Goal: Task Accomplishment & Management: Manage account settings

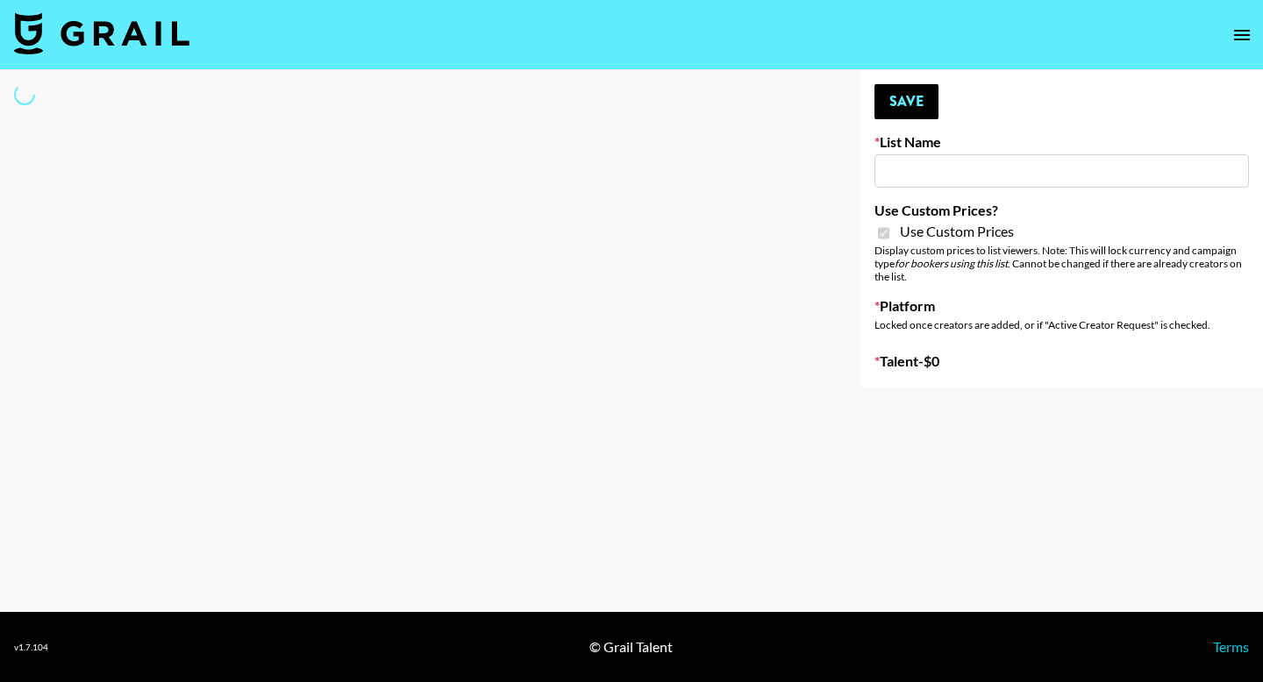
type input "Poizon IG ([DATE])"
checkbox input "true"
select select "Brand"
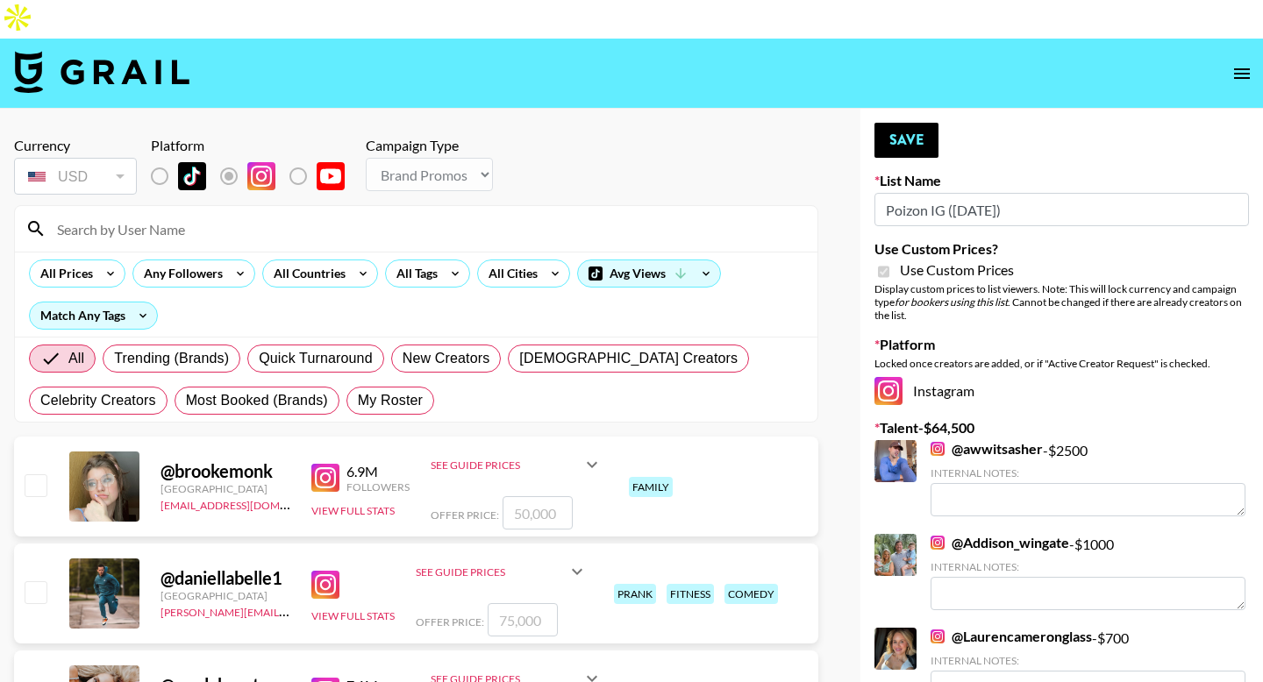
click at [387, 390] on span "My Roster" at bounding box center [390, 400] width 65 height 21
click at [358, 401] on input "My Roster" at bounding box center [358, 401] width 0 height 0
radio input "true"
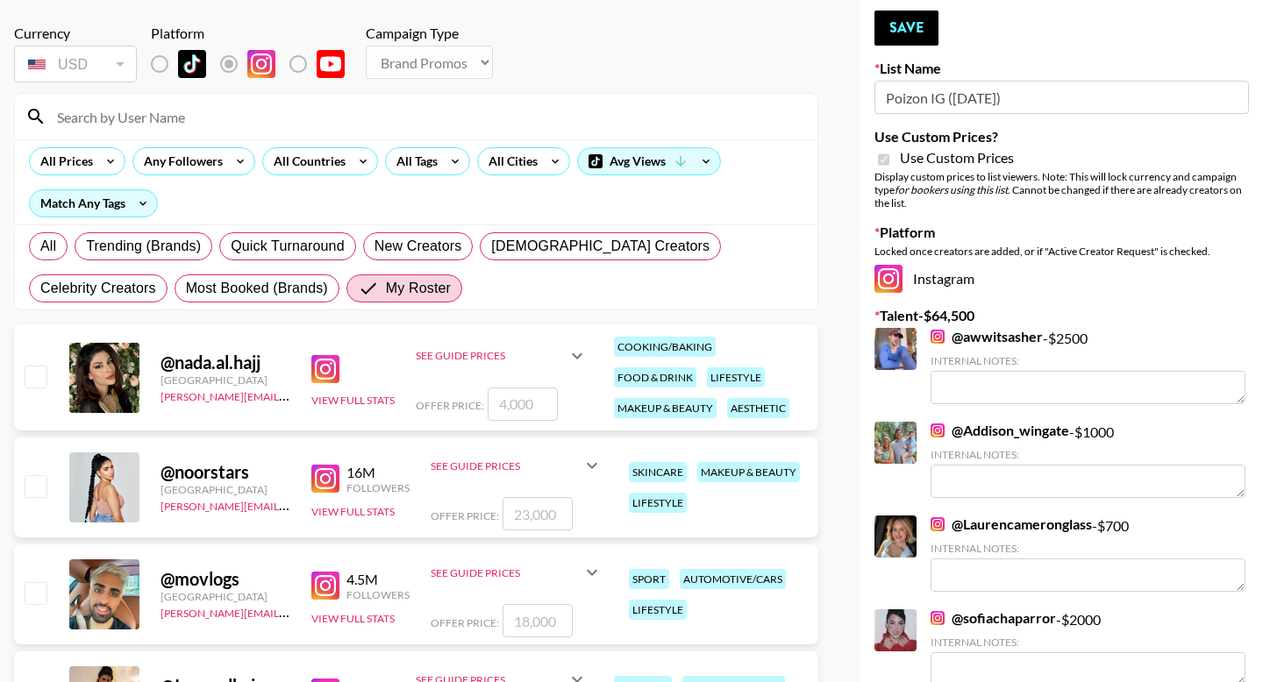
scroll to position [206, 0]
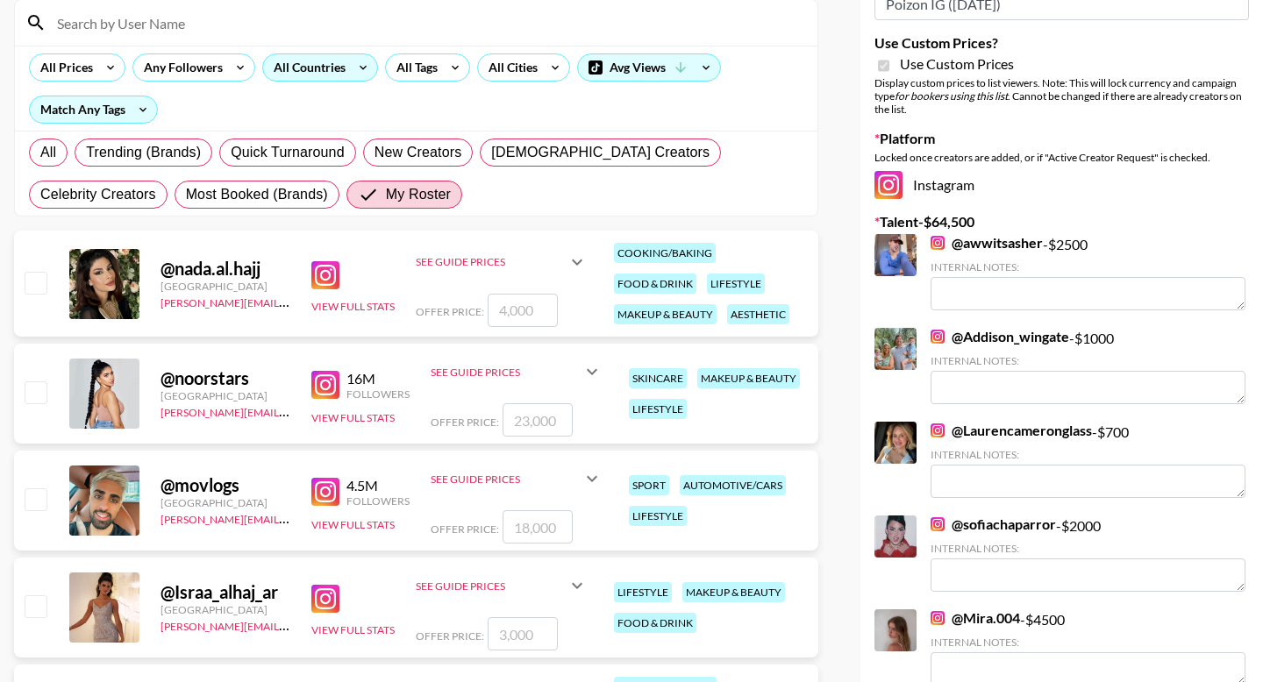
click at [317, 54] on div "All Countries" at bounding box center [306, 67] width 86 height 26
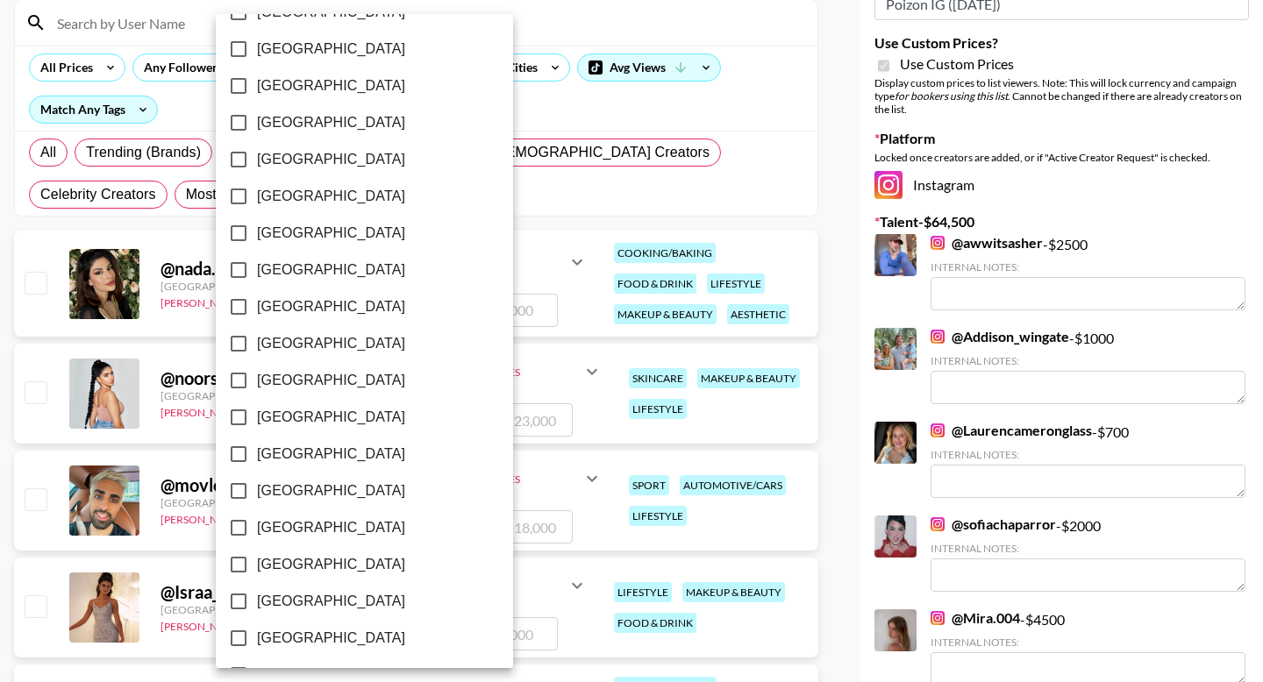
scroll to position [1363, 0]
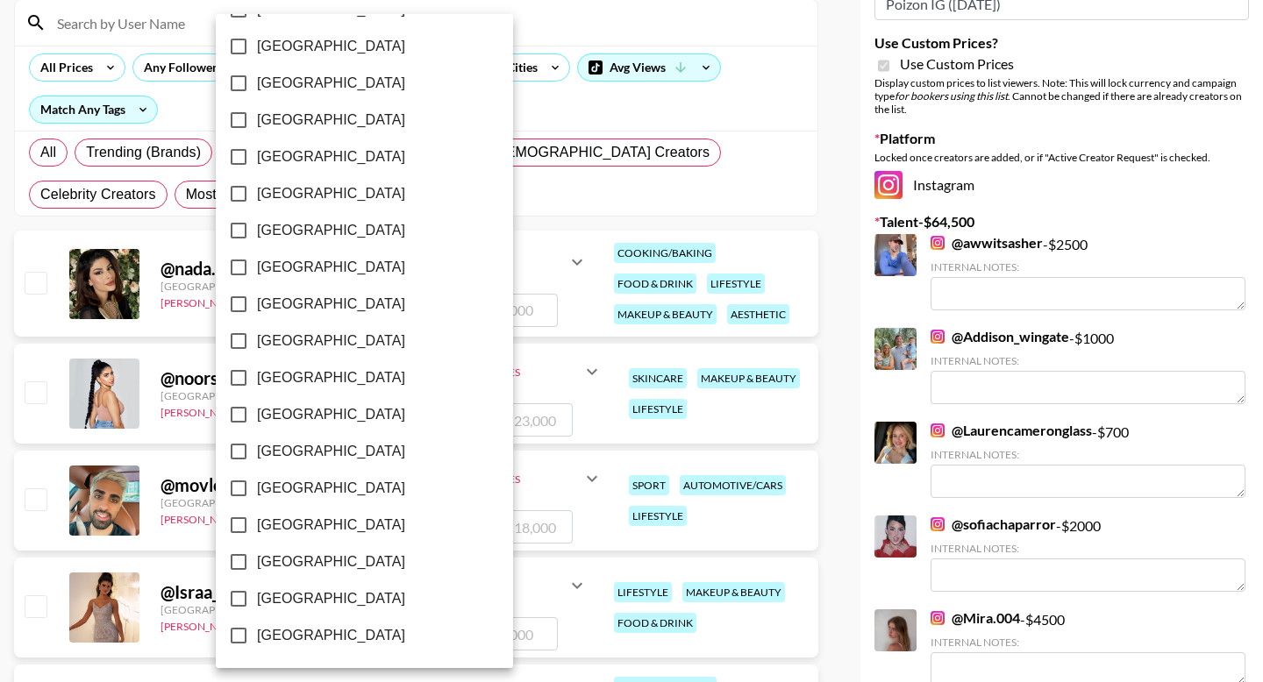
click at [299, 594] on span "[GEOGRAPHIC_DATA]" at bounding box center [331, 598] width 148 height 21
click at [257, 594] on input "[GEOGRAPHIC_DATA]" at bounding box center [238, 598] width 37 height 37
checkbox input "true"
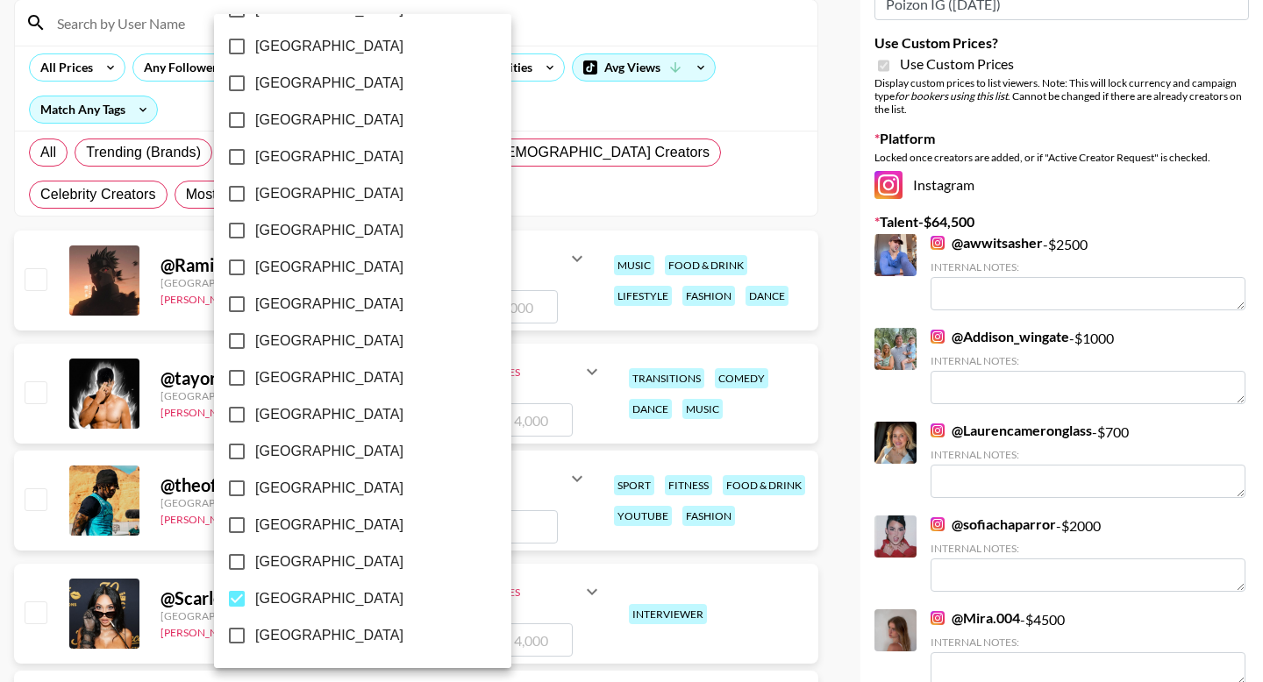
click at [3, 426] on div at bounding box center [631, 341] width 1263 height 682
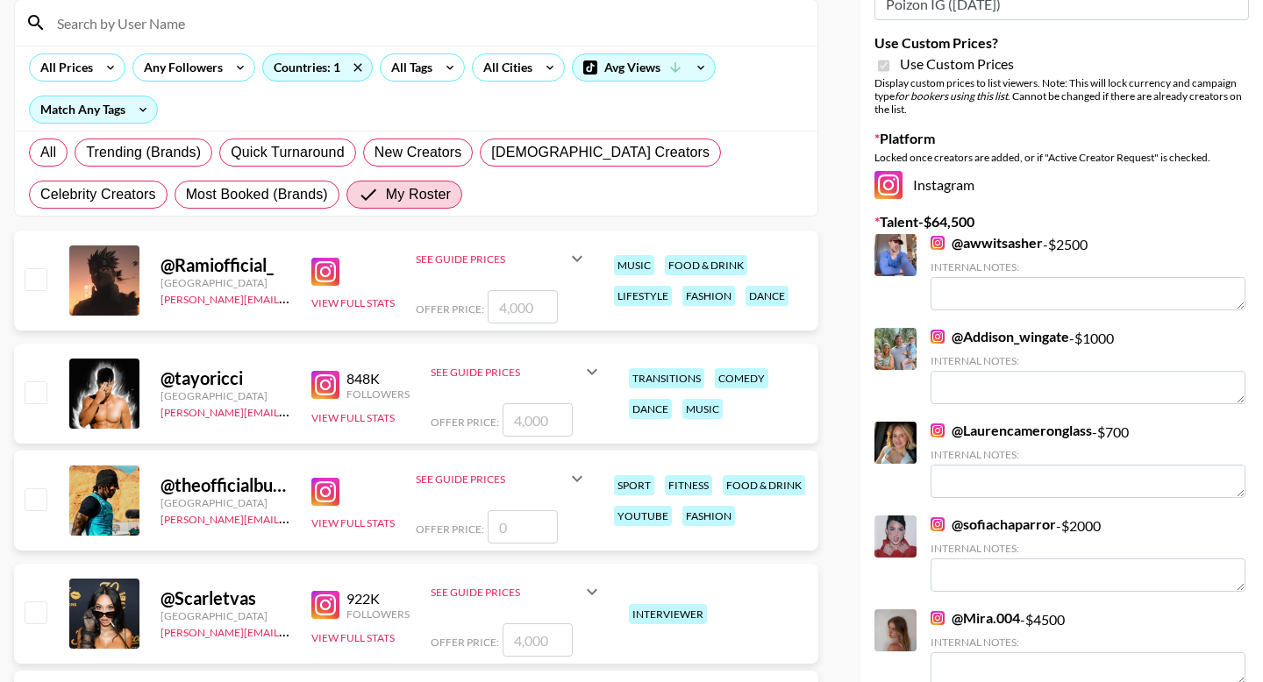
click at [530, 403] on input "number" at bounding box center [537, 419] width 70 height 33
click at [512, 290] on input "number" at bounding box center [523, 306] width 70 height 33
type input "2"
checkbox input "true"
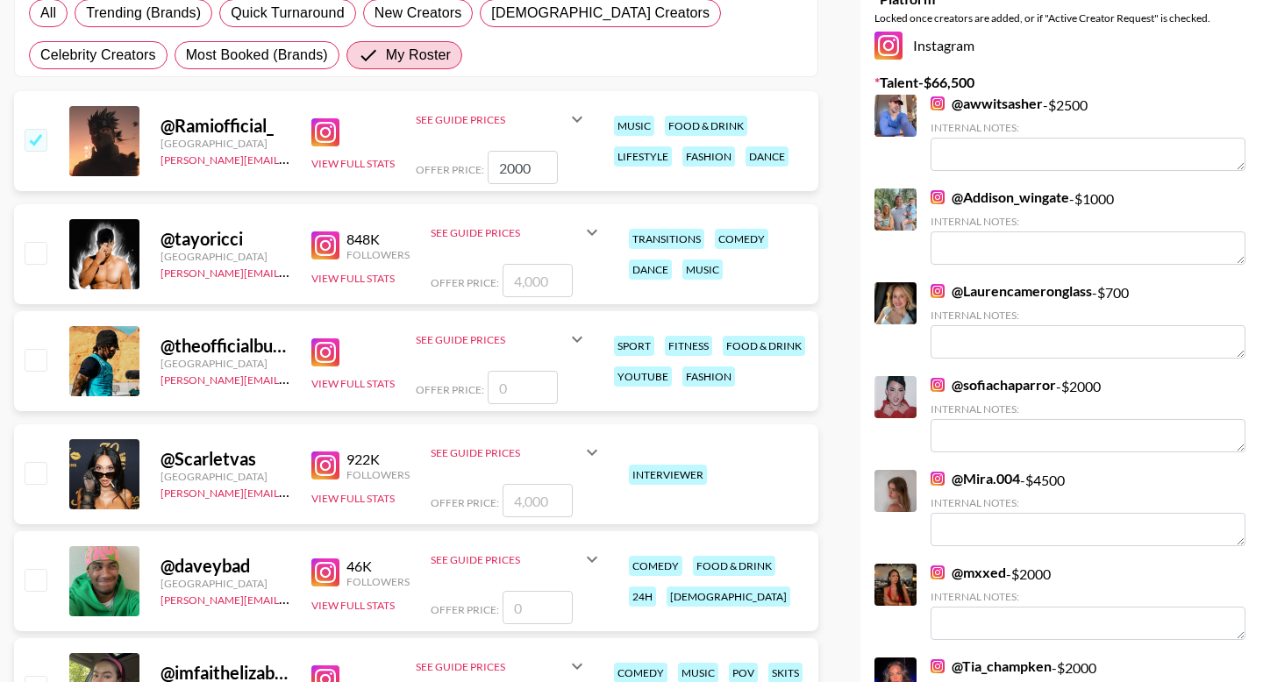
scroll to position [411, 0]
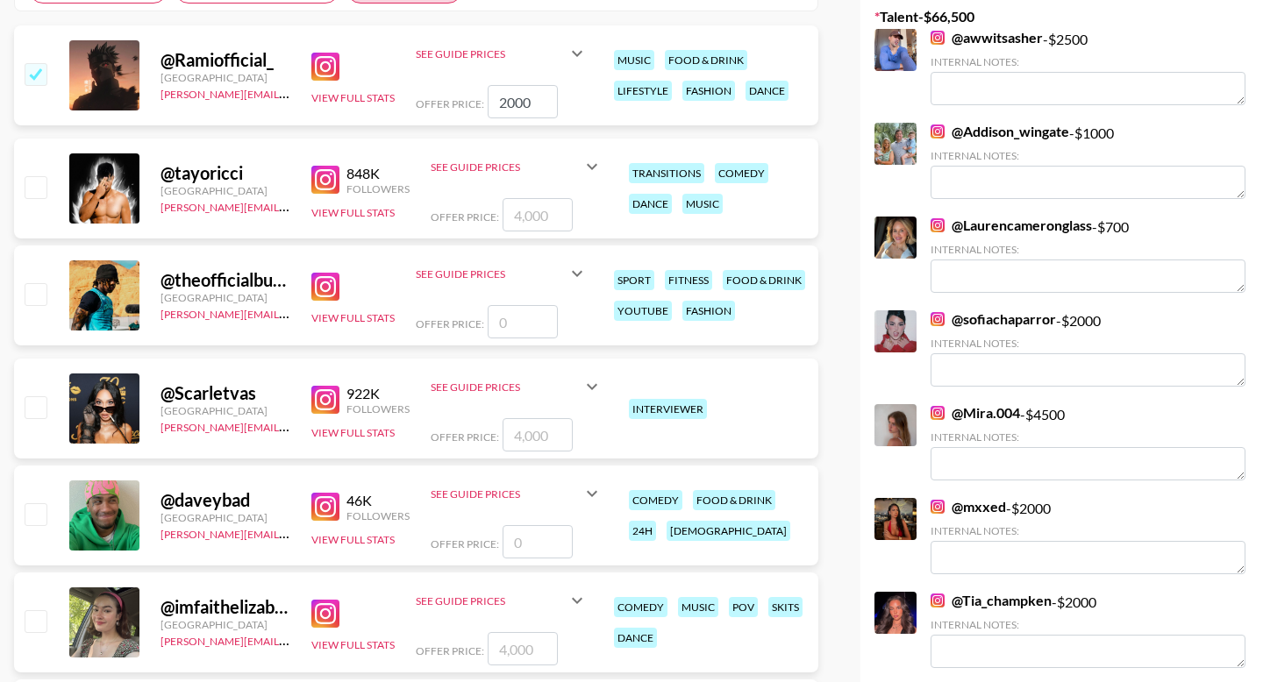
type input "2000"
click at [527, 418] on input "number" at bounding box center [537, 434] width 70 height 33
click at [523, 525] on input "number" at bounding box center [537, 541] width 70 height 33
type input "2"
checkbox input "true"
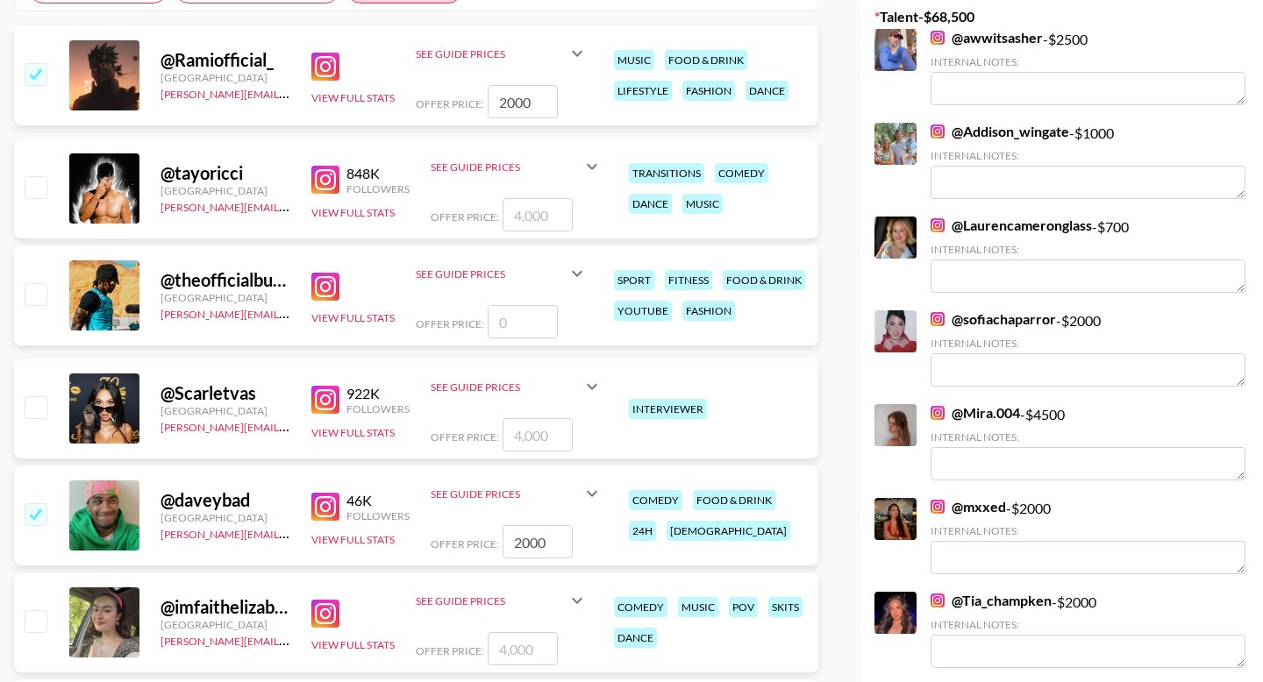
type input "2000"
click at [515, 632] on input "number" at bounding box center [523, 648] width 70 height 33
type input "2"
checkbox input "true"
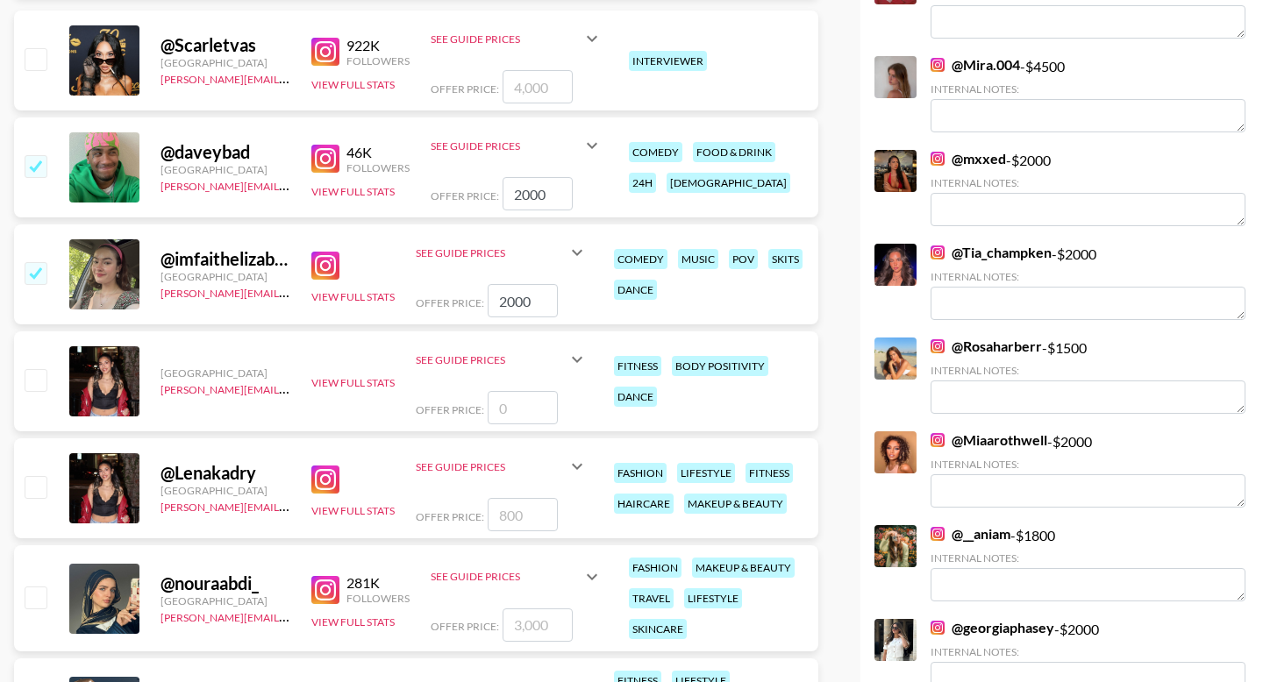
type input "2000"
click at [530, 391] on input "number" at bounding box center [523, 407] width 70 height 33
click at [523, 498] on input "number" at bounding box center [523, 514] width 70 height 33
checkbox input "true"
type input "2000"
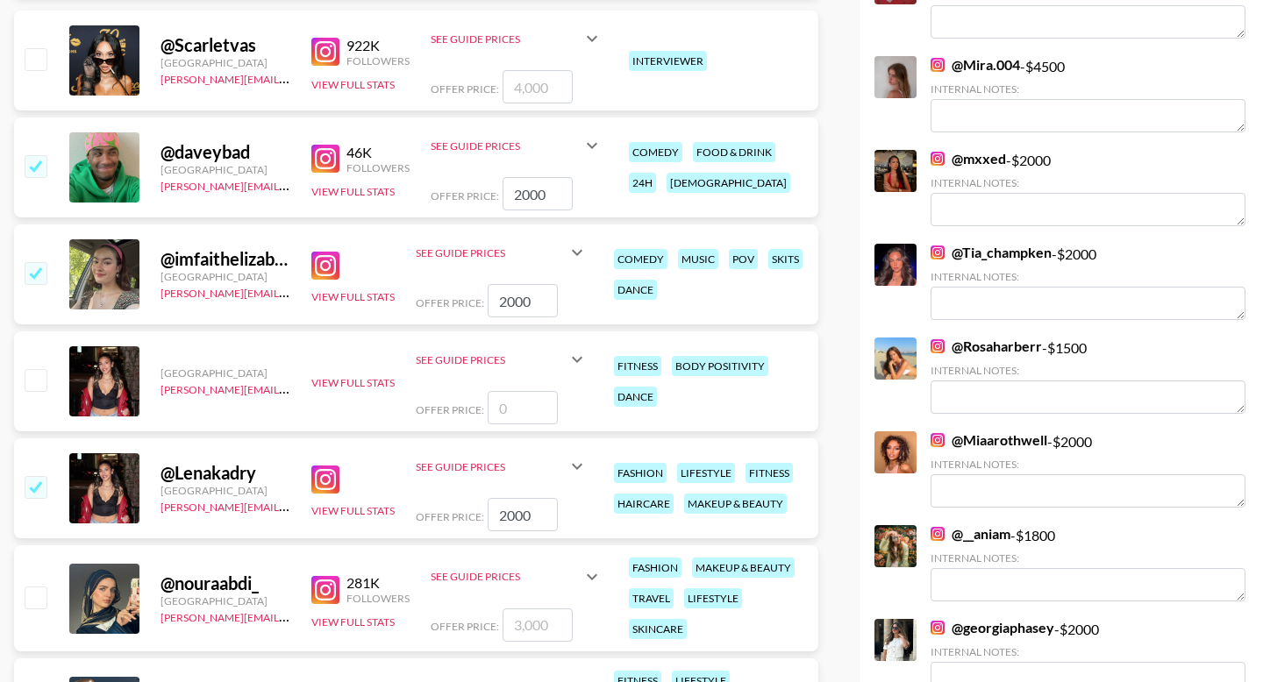
click at [526, 609] on input "number" at bounding box center [537, 625] width 70 height 33
type input "2"
checkbox input "true"
type input "2000"
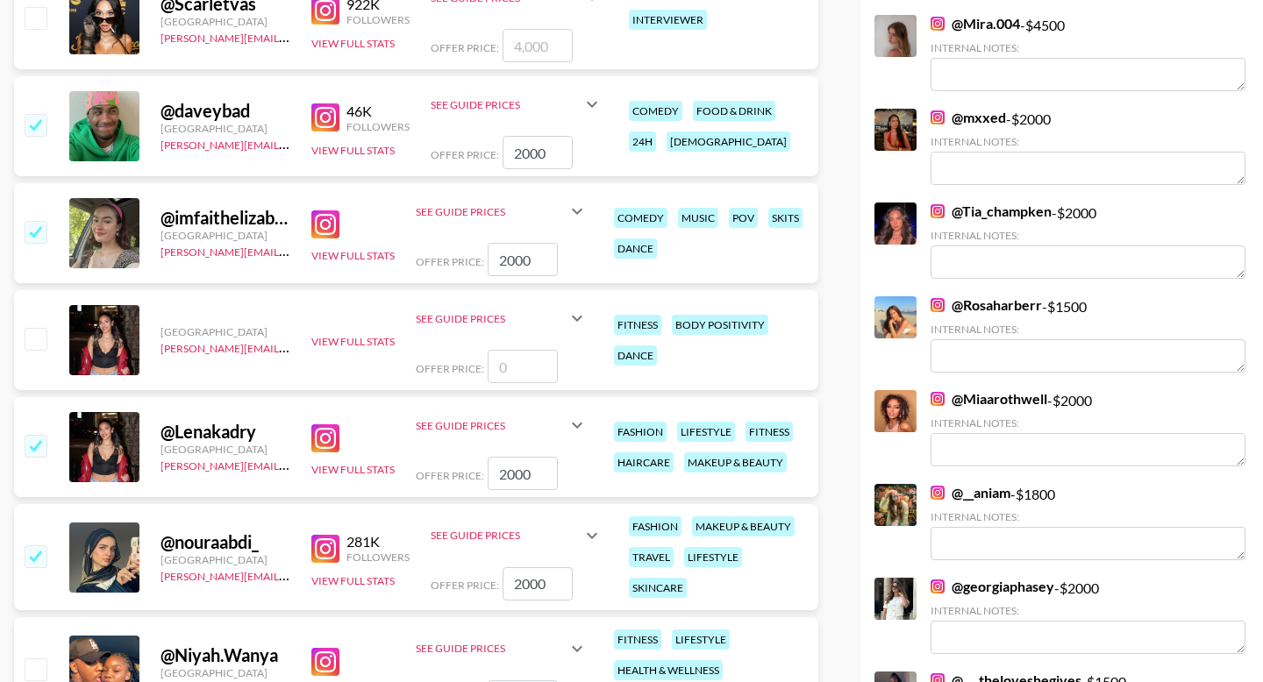
scroll to position [865, 0]
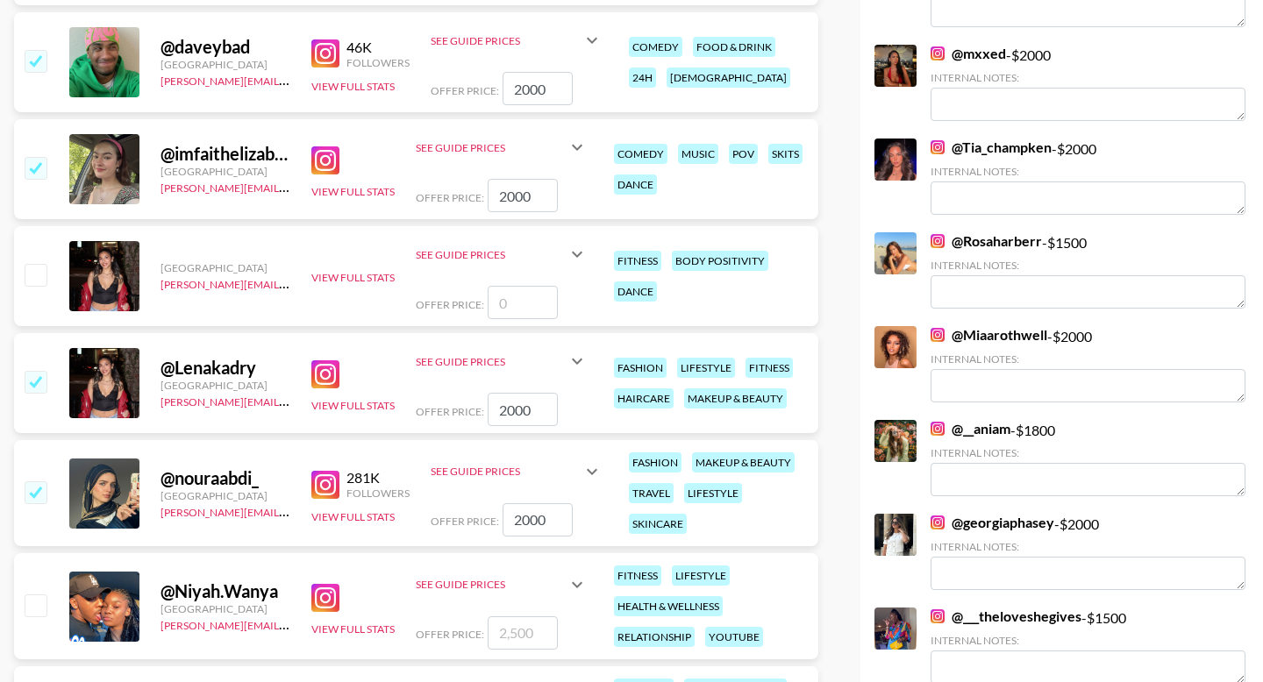
click at [524, 616] on input "number" at bounding box center [523, 632] width 70 height 33
type input "2"
checkbox input "true"
type input "2000"
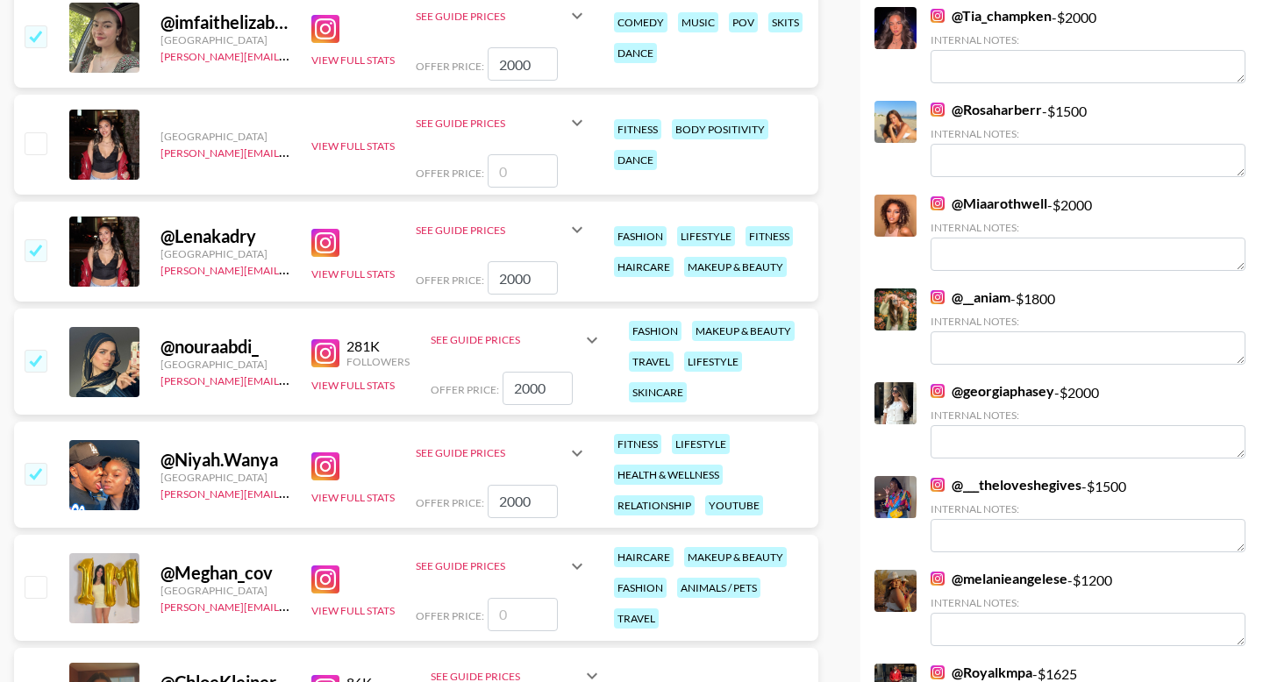
click at [513, 598] on input "number" at bounding box center [523, 614] width 70 height 33
type input "2"
checkbox input "true"
type input "2000"
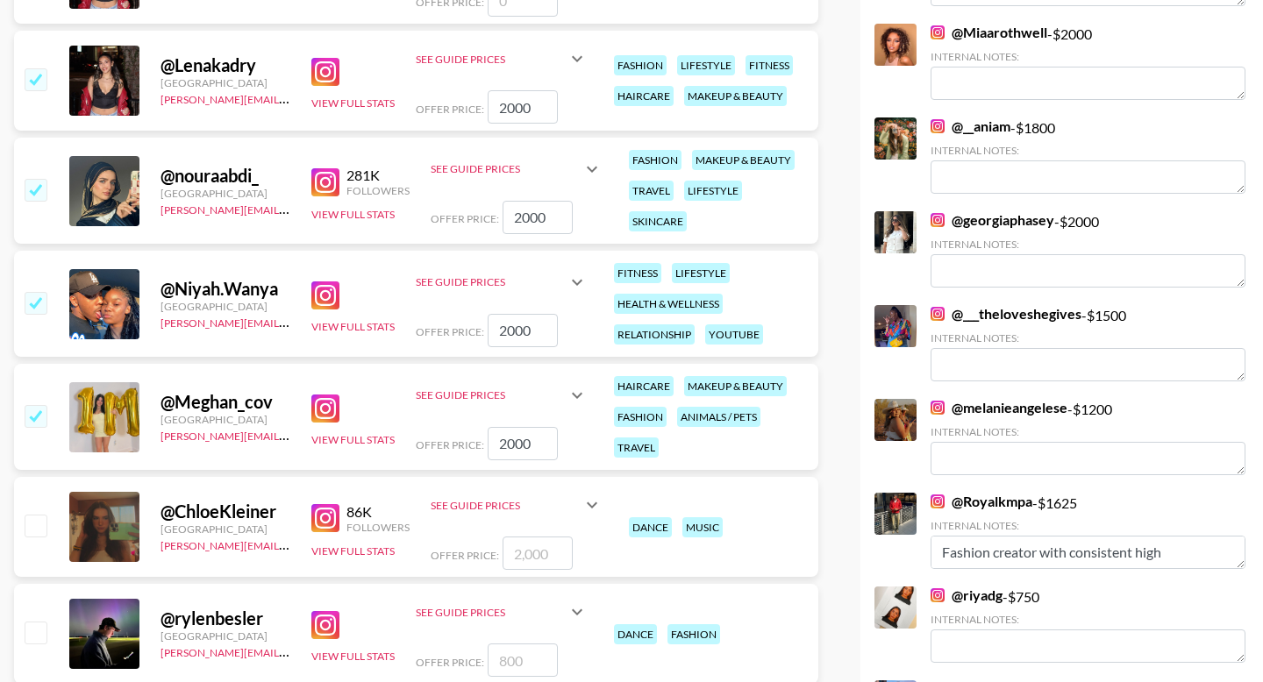
click at [521, 427] on input "2000" at bounding box center [523, 443] width 70 height 33
checkbox input "false"
click at [537, 537] on input "number" at bounding box center [537, 553] width 70 height 33
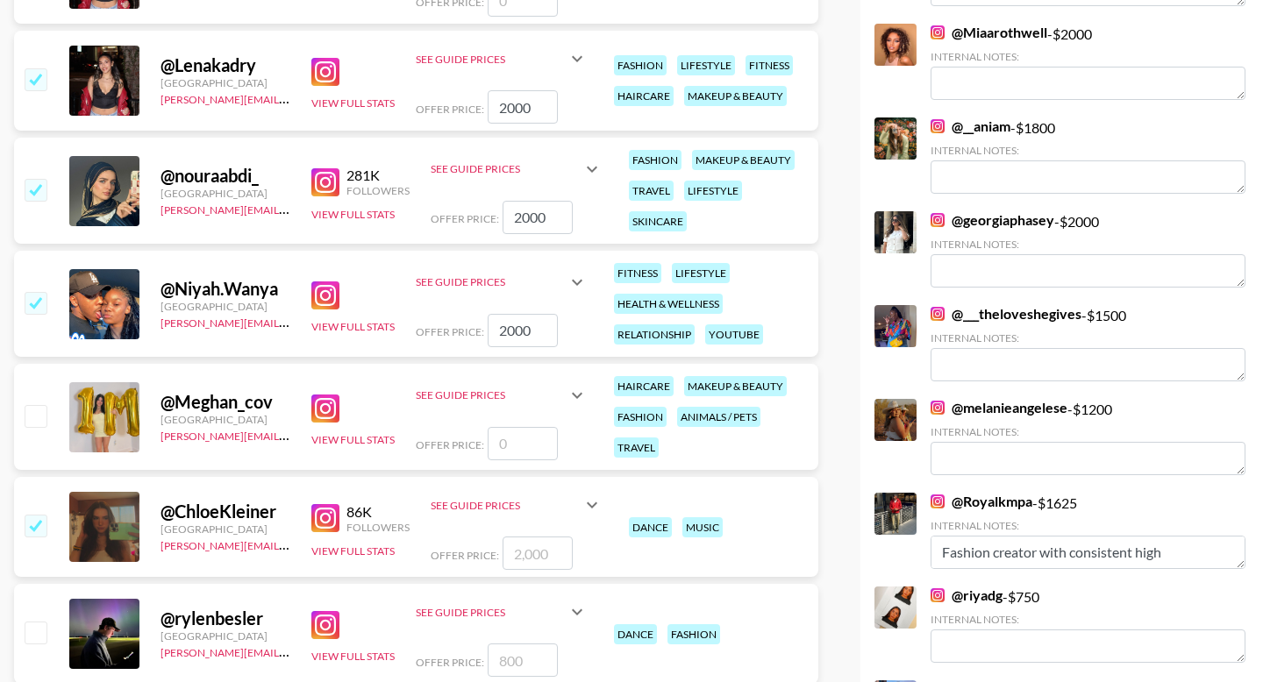
type input "2"
checkbox input "true"
type input "2000"
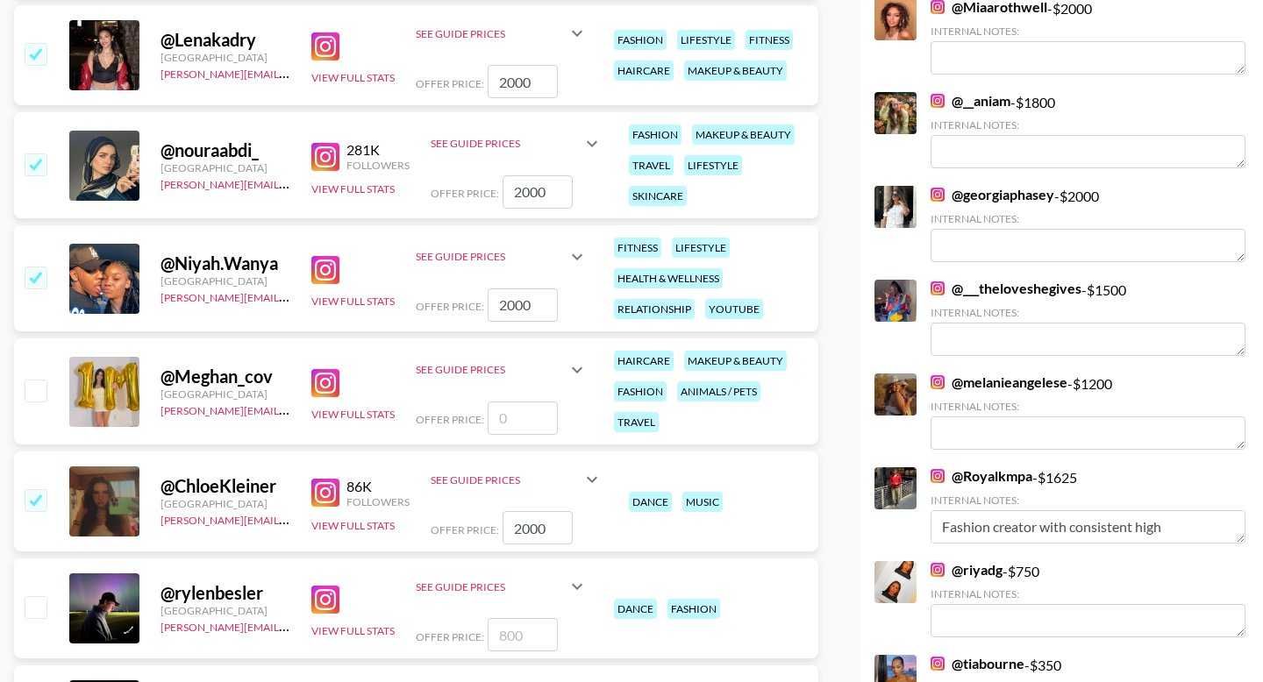
scroll to position [1414, 0]
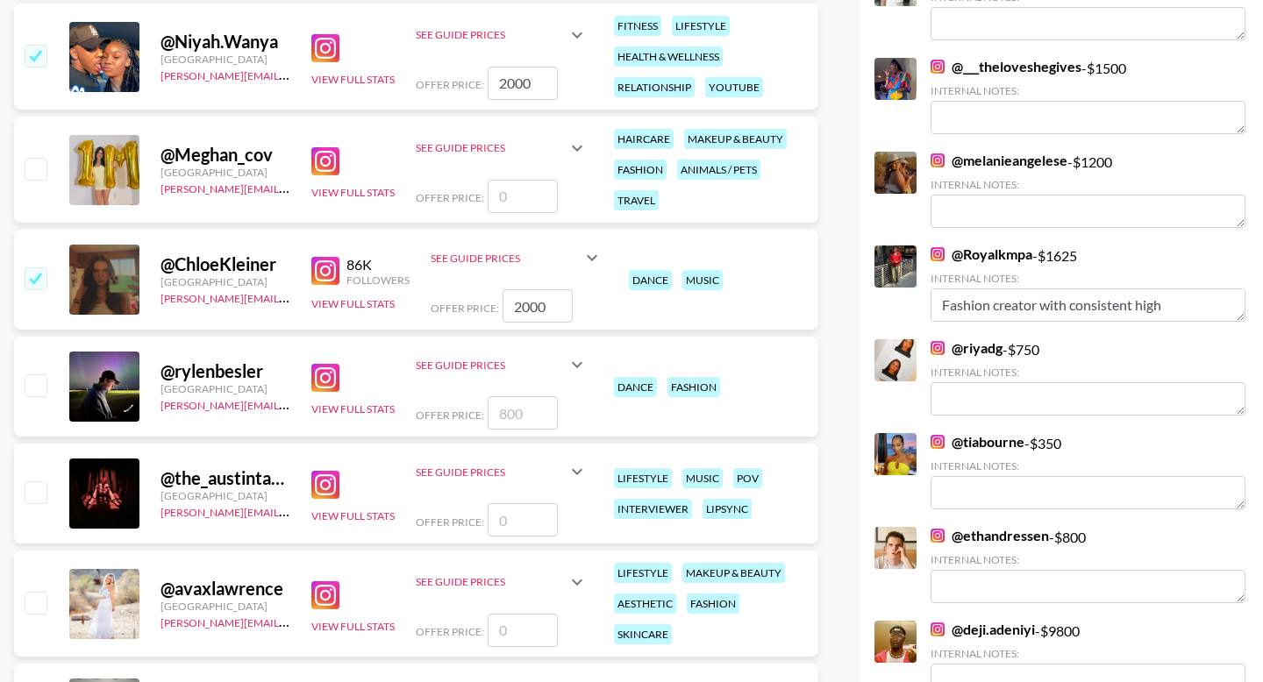
click at [520, 396] on input "number" at bounding box center [523, 412] width 70 height 33
type input "2"
checkbox input "true"
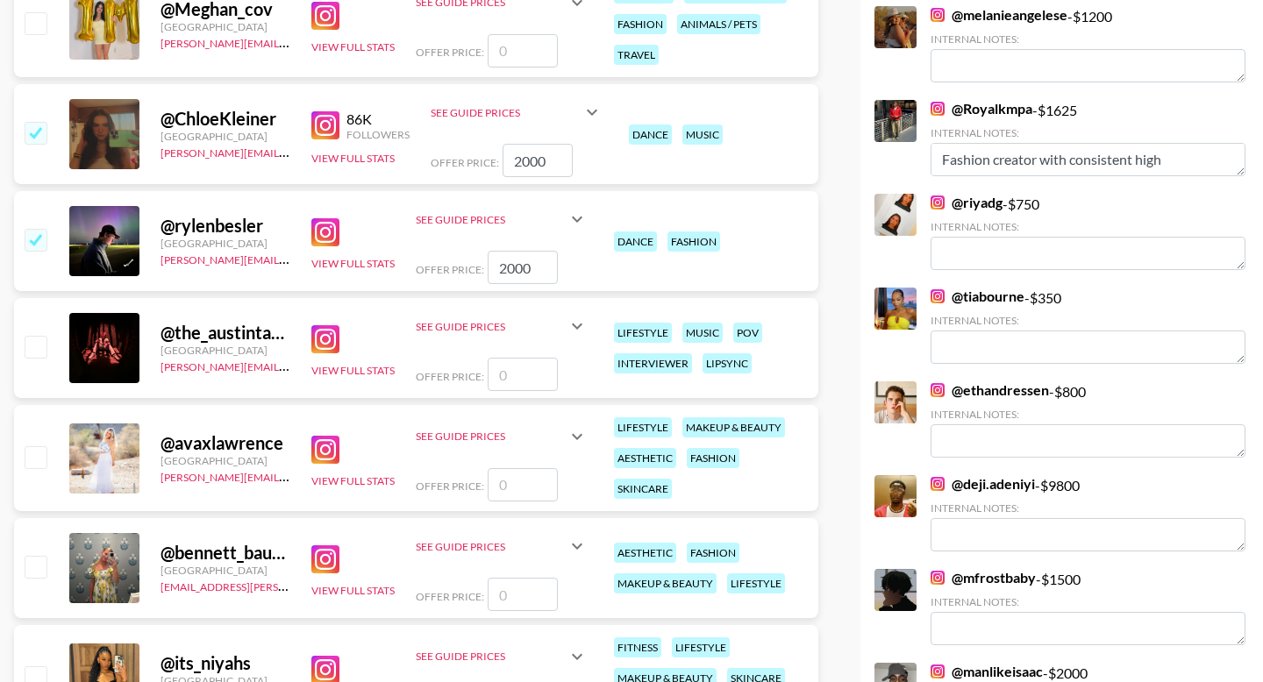
type input "2000"
click at [510, 578] on input "number" at bounding box center [523, 594] width 70 height 33
type input "2"
checkbox input "true"
type input "2000"
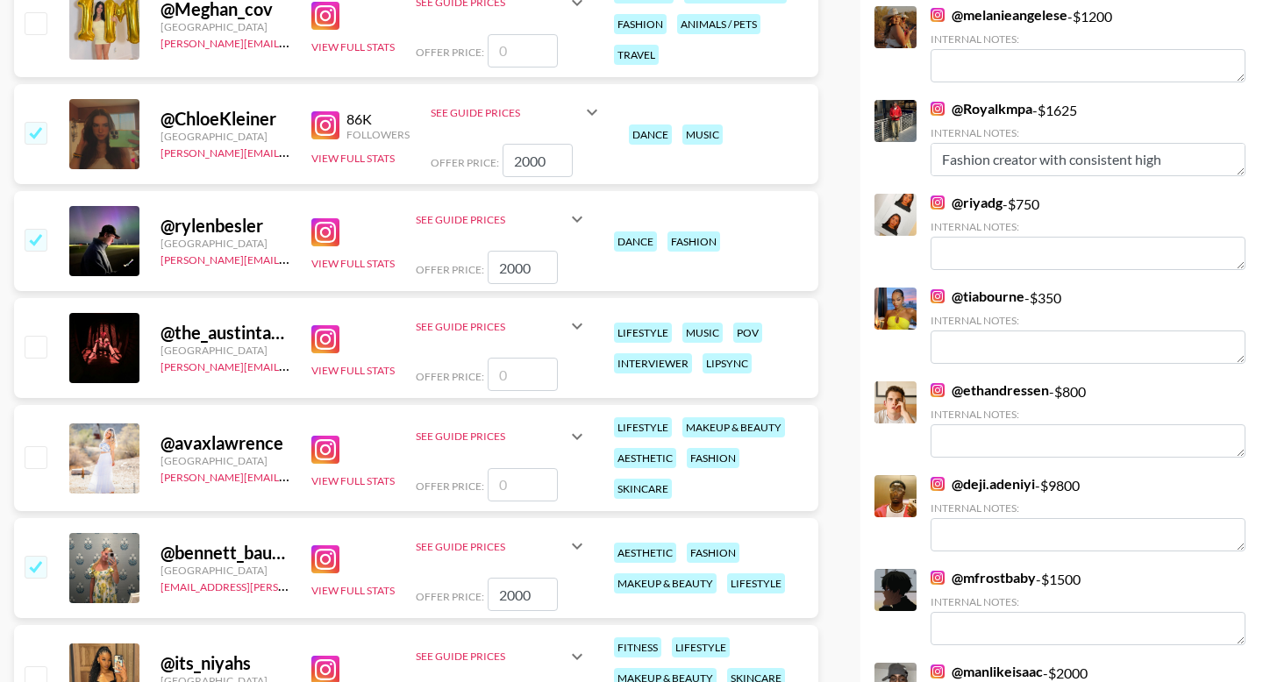
type input "2"
checkbox input "true"
type input "2000"
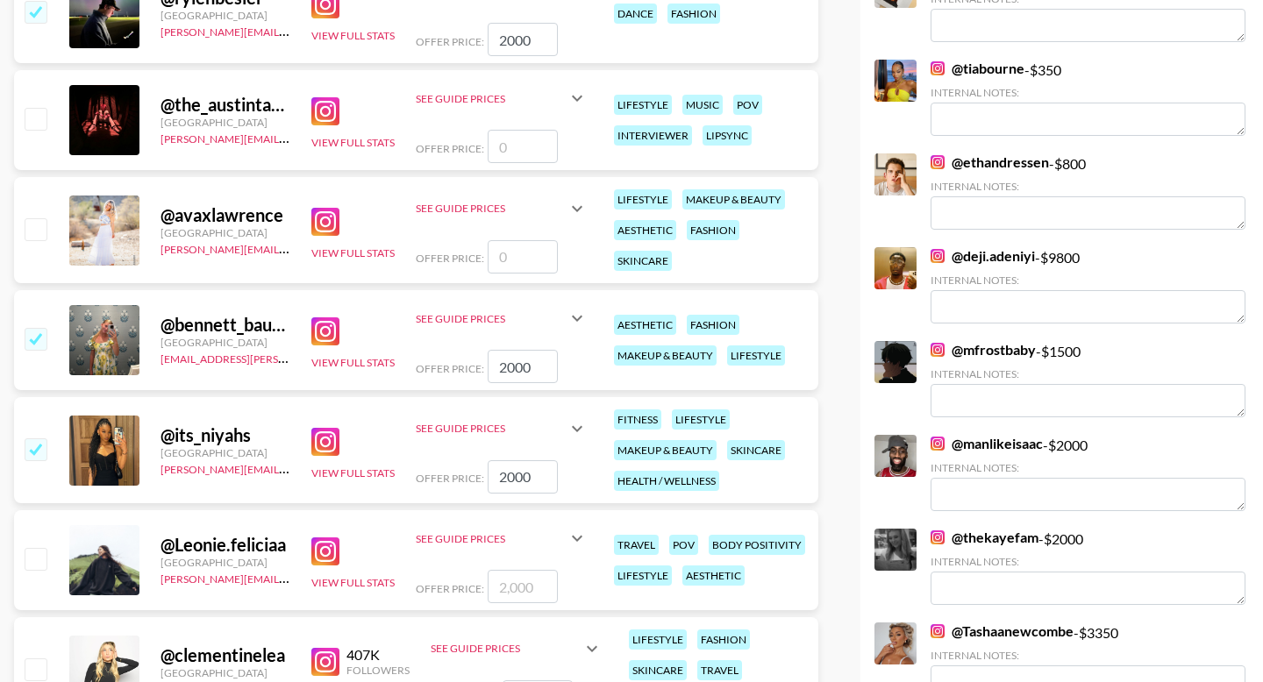
click at [510, 570] on input "number" at bounding box center [523, 586] width 70 height 33
type input "2"
checkbox input "true"
type input "2000"
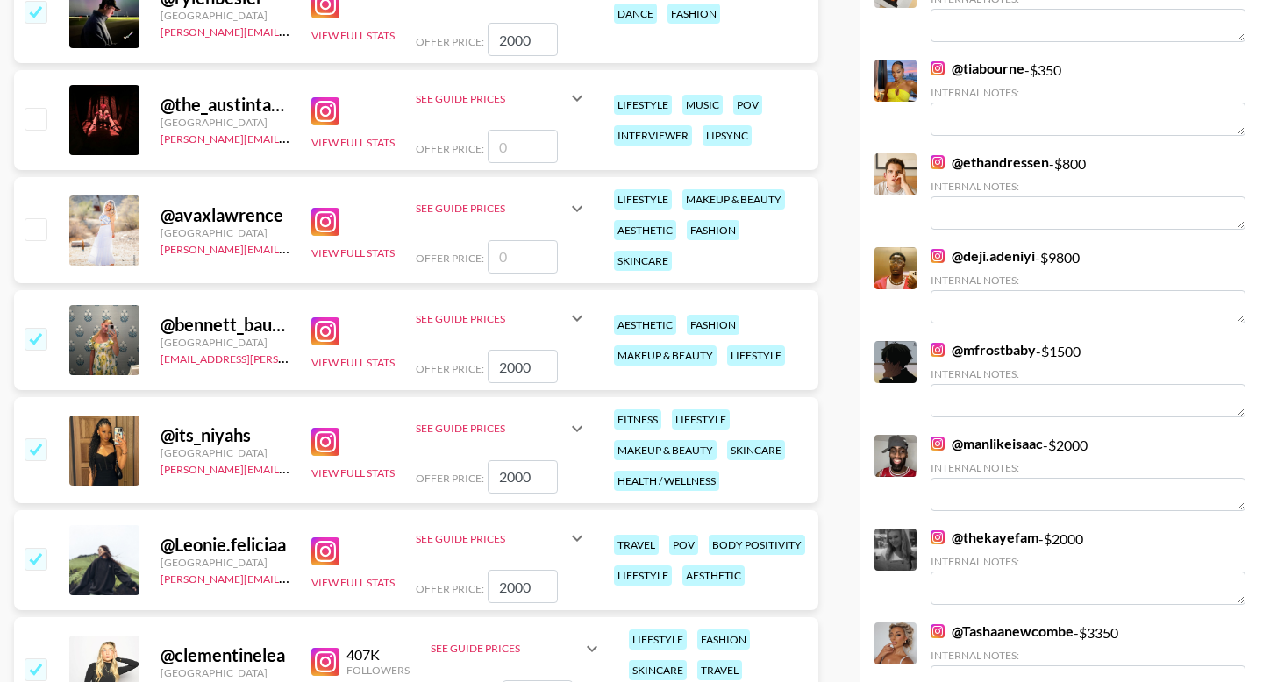
type input "2"
checkbox input "true"
type input "2000"
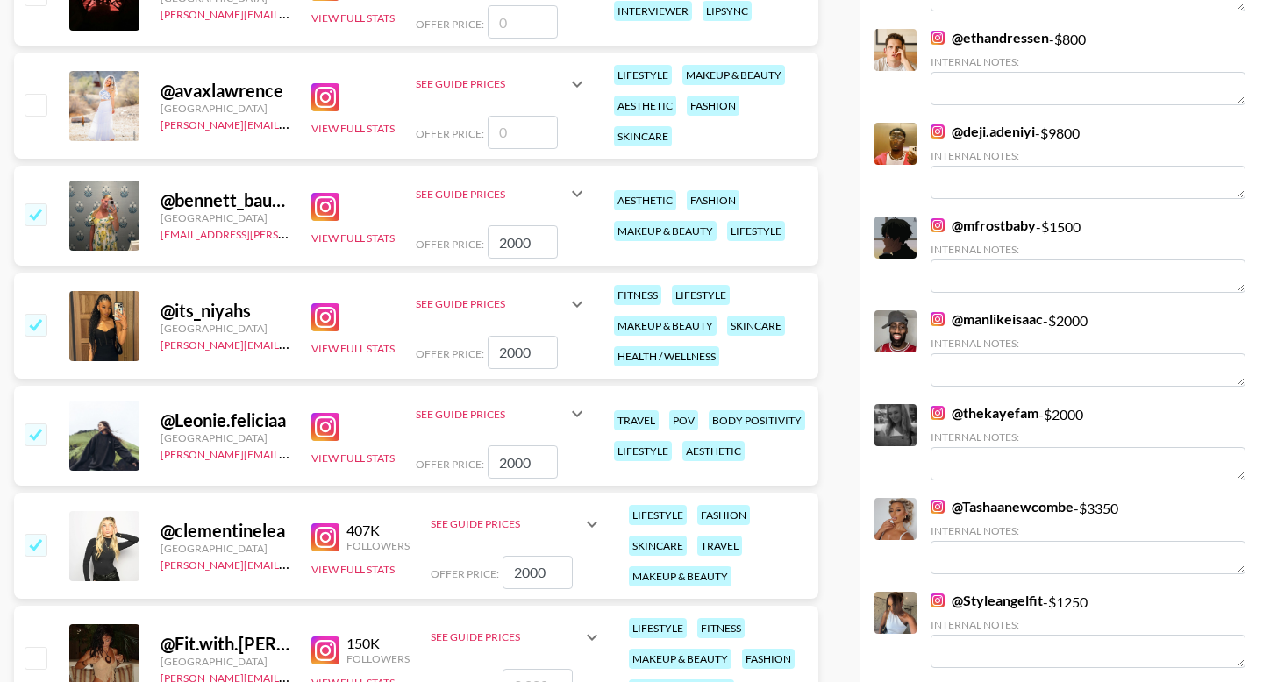
scroll to position [2085, 0]
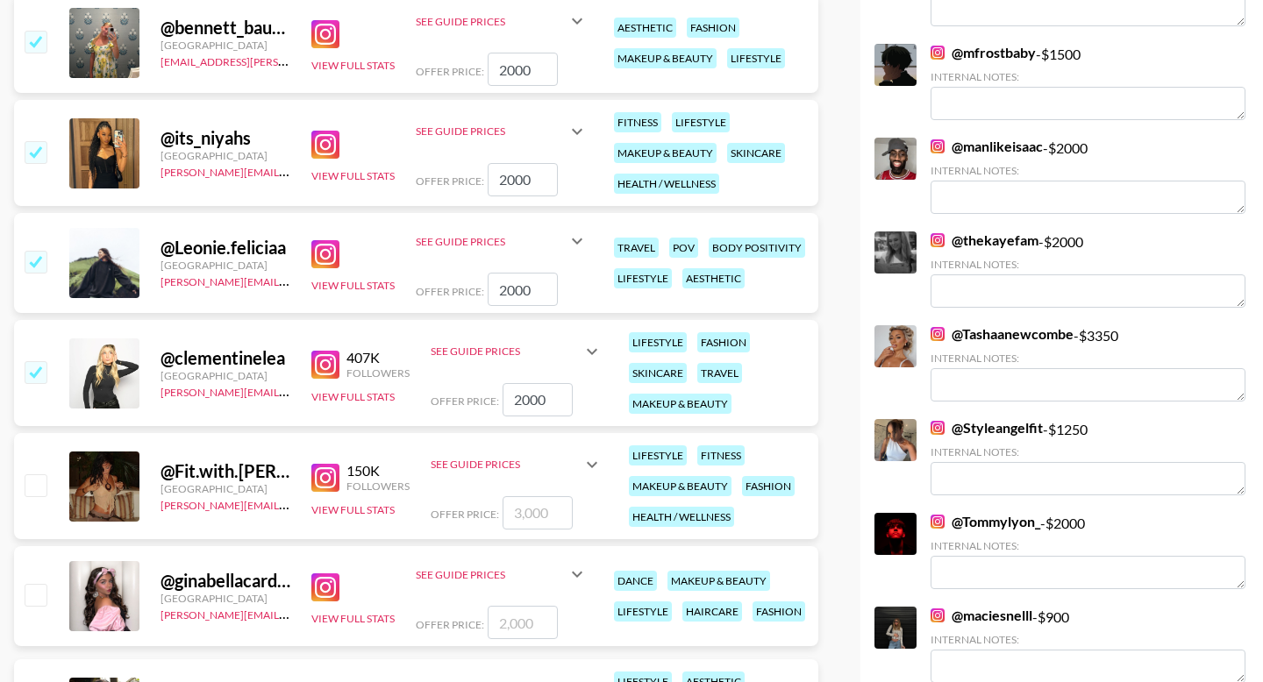
click at [532, 496] on input "number" at bounding box center [537, 512] width 70 height 33
type input "2"
checkbox input "true"
type input "2000"
click at [521, 606] on input "number" at bounding box center [523, 622] width 70 height 33
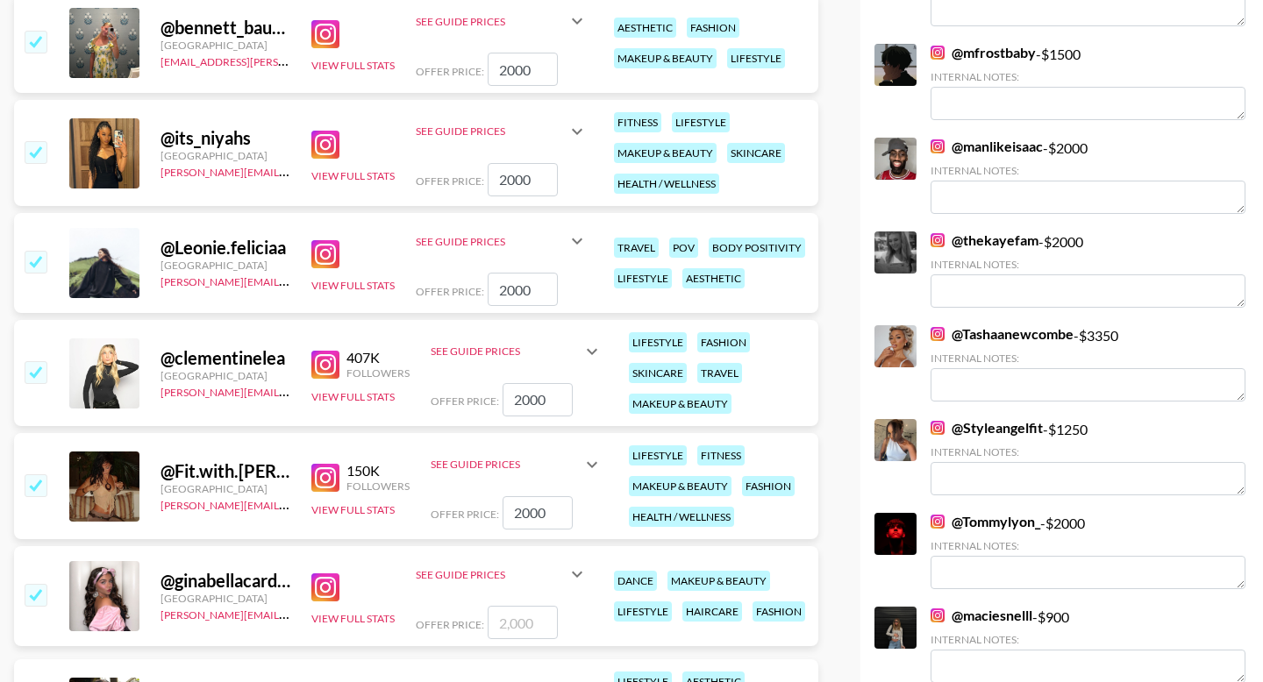
checkbox input "true"
type input "2000"
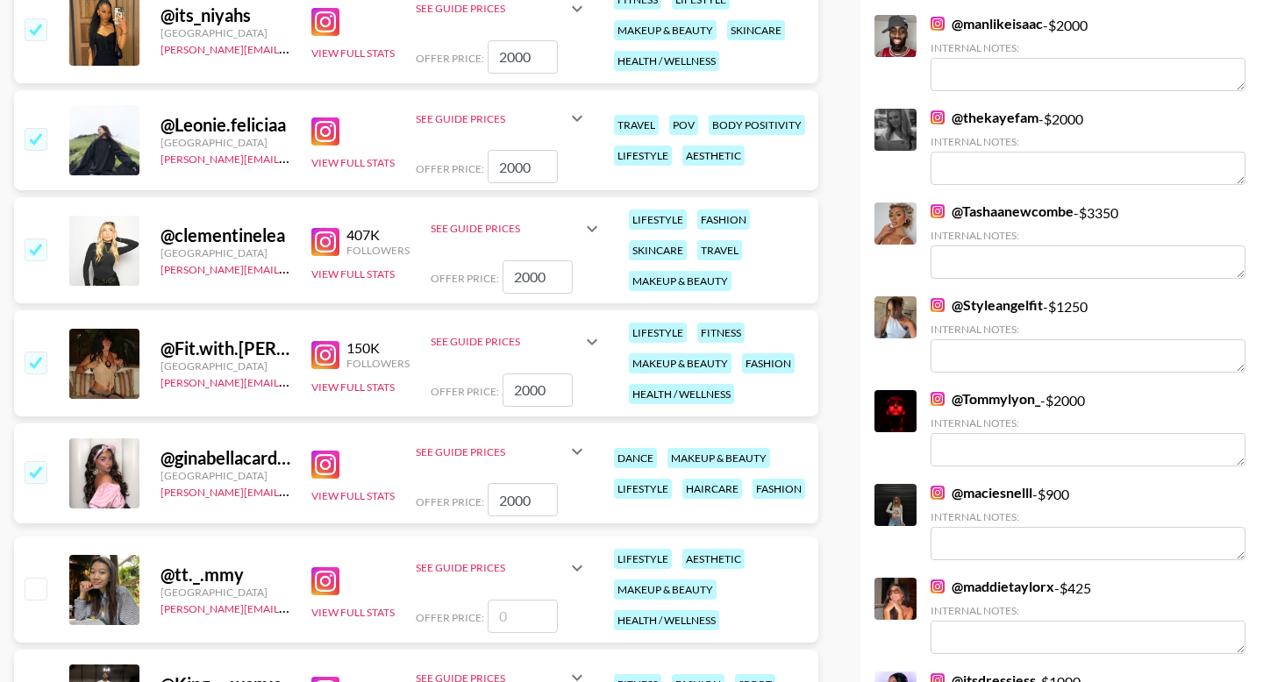
scroll to position [2231, 0]
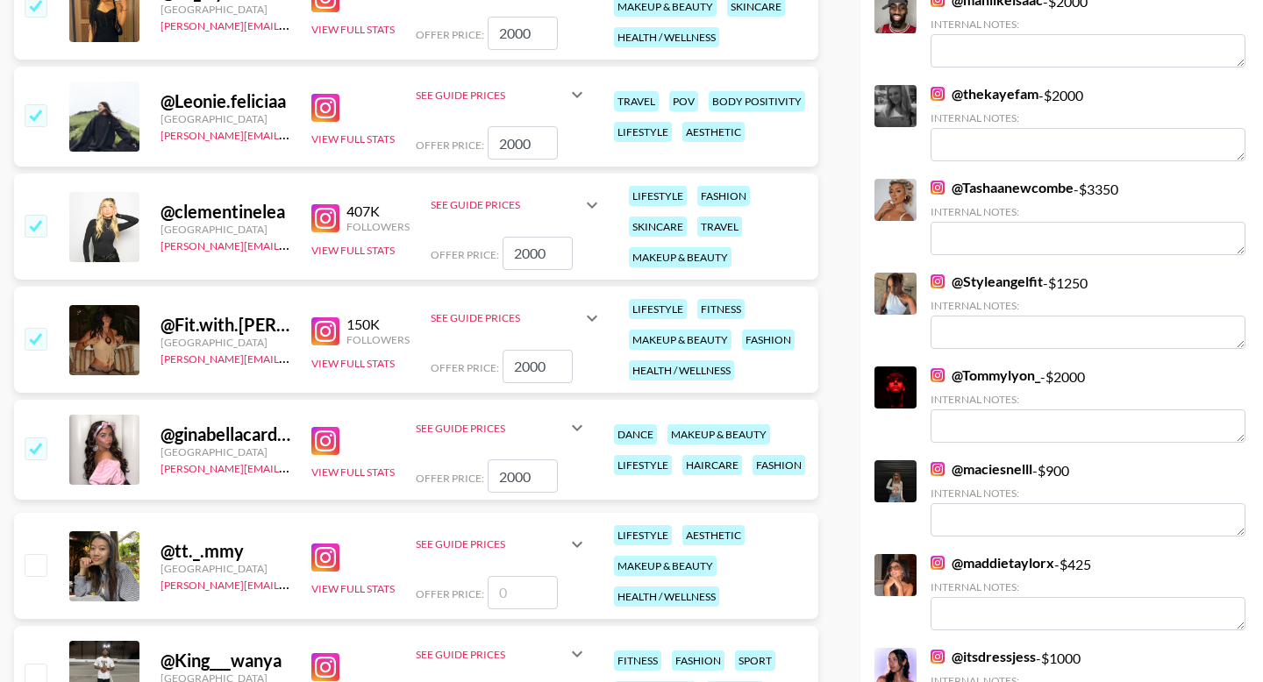
click at [517, 576] on input "number" at bounding box center [523, 592] width 70 height 33
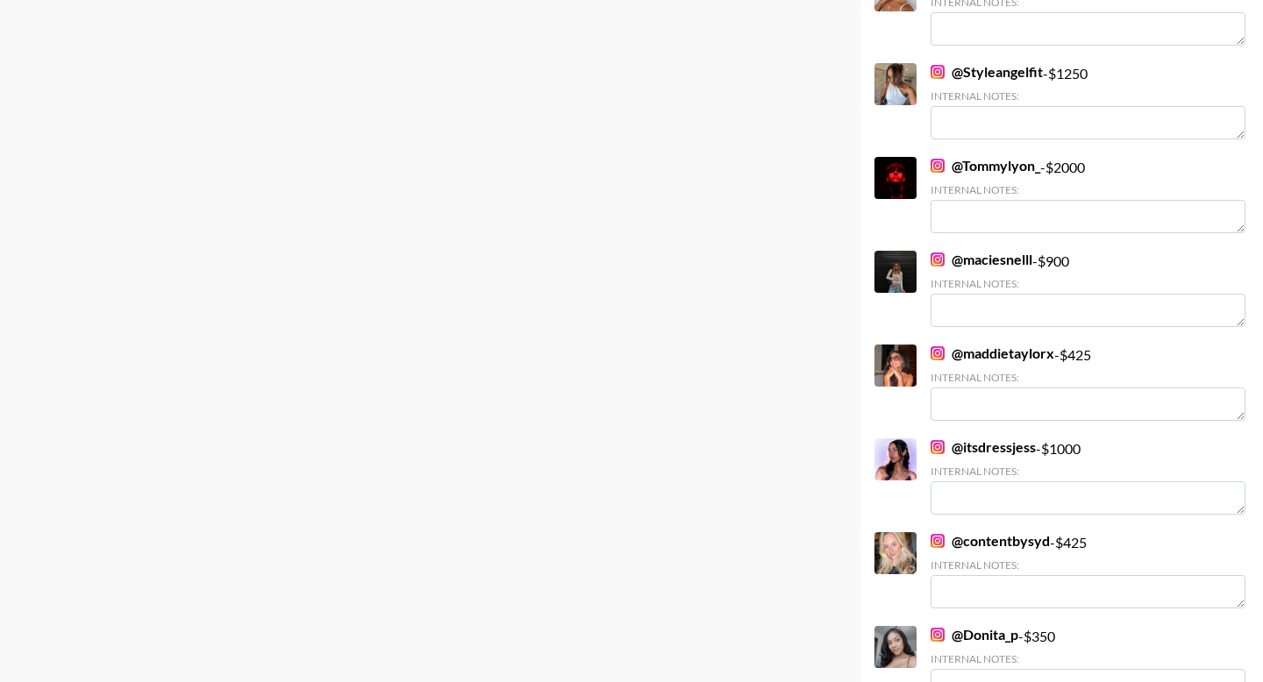
scroll to position [0, 0]
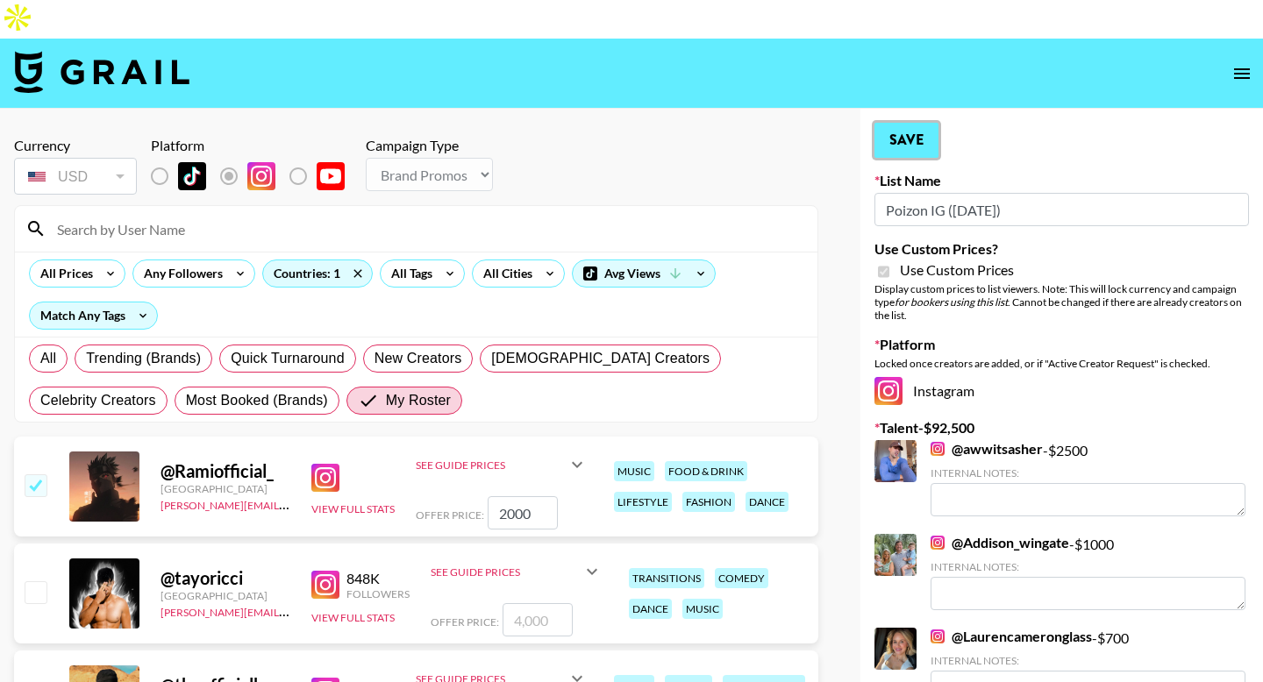
click at [901, 123] on button "Save" at bounding box center [906, 140] width 64 height 35
